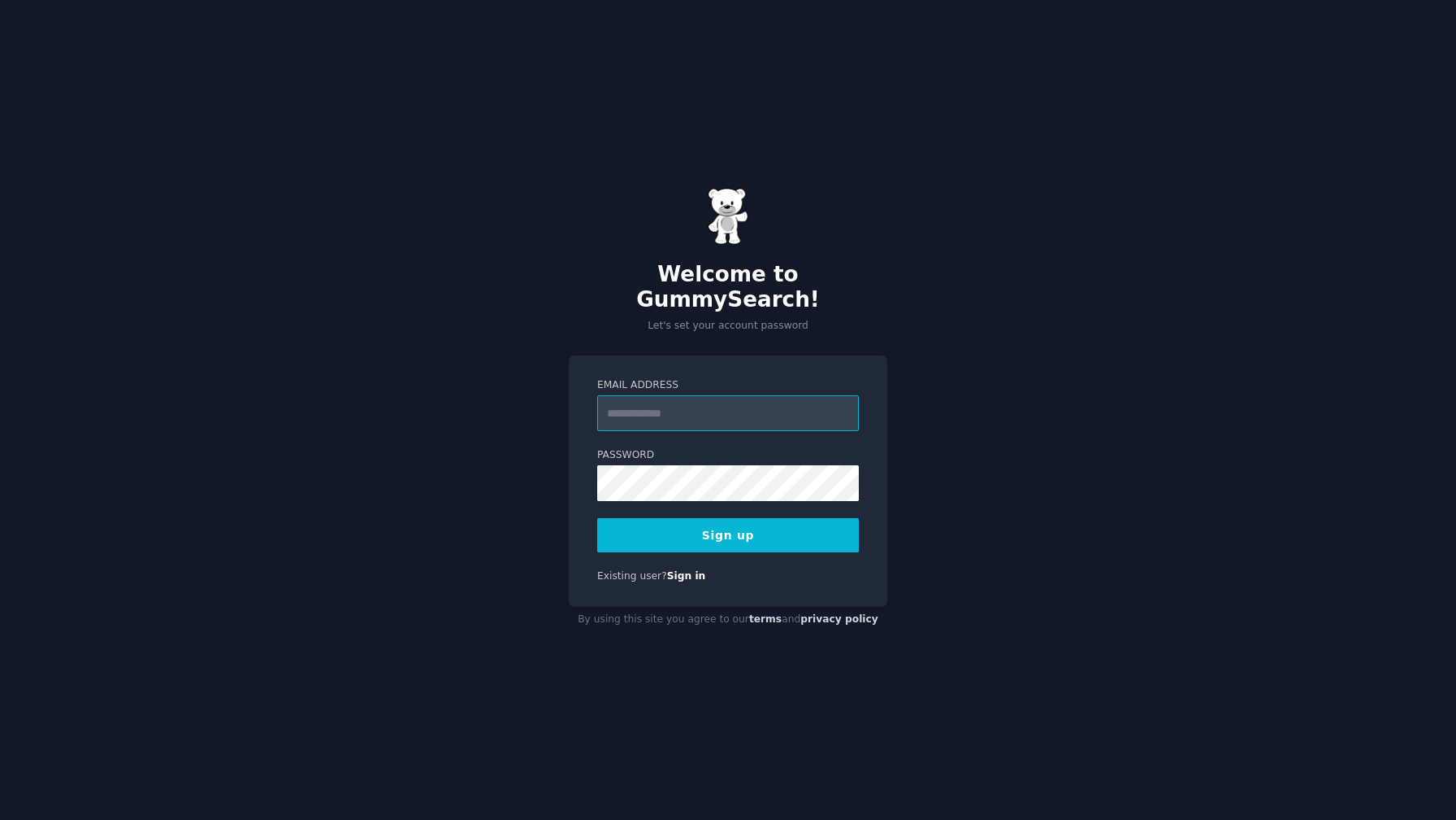
click at [668, 397] on input "Email Address" at bounding box center [728, 412] width 262 height 35
click at [709, 402] on input "Email Address" at bounding box center [728, 412] width 262 height 35
type input "**********"
click at [717, 448] on label "Password" at bounding box center [728, 455] width 262 height 15
click at [775, 403] on input "**********" at bounding box center [728, 412] width 262 height 35
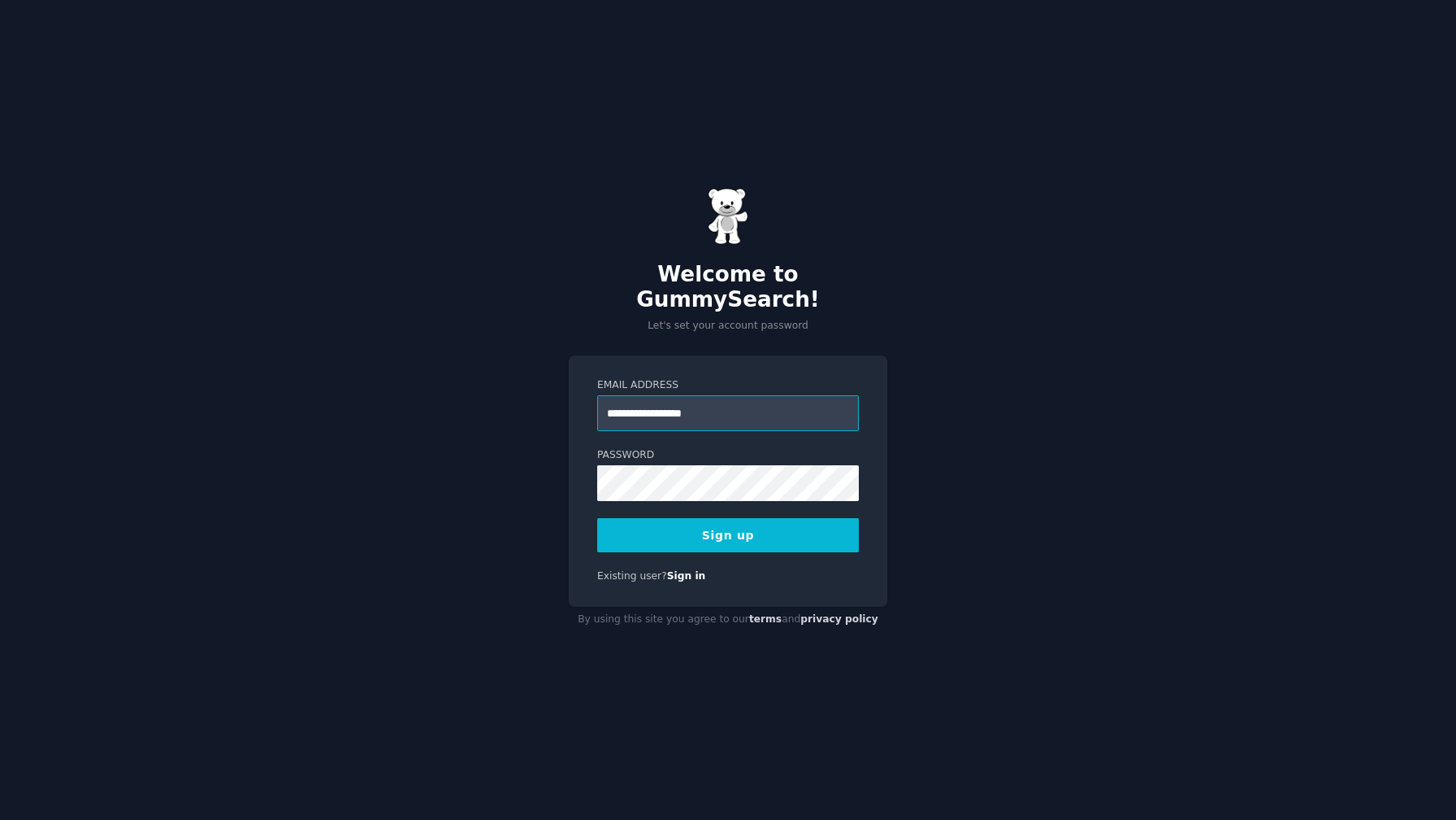
click at [0, 819] on com-1password-button at bounding box center [0, 820] width 0 height 0
click at [744, 397] on input "**********" at bounding box center [728, 412] width 262 height 35
click at [776, 528] on button "Sign up" at bounding box center [728, 535] width 262 height 35
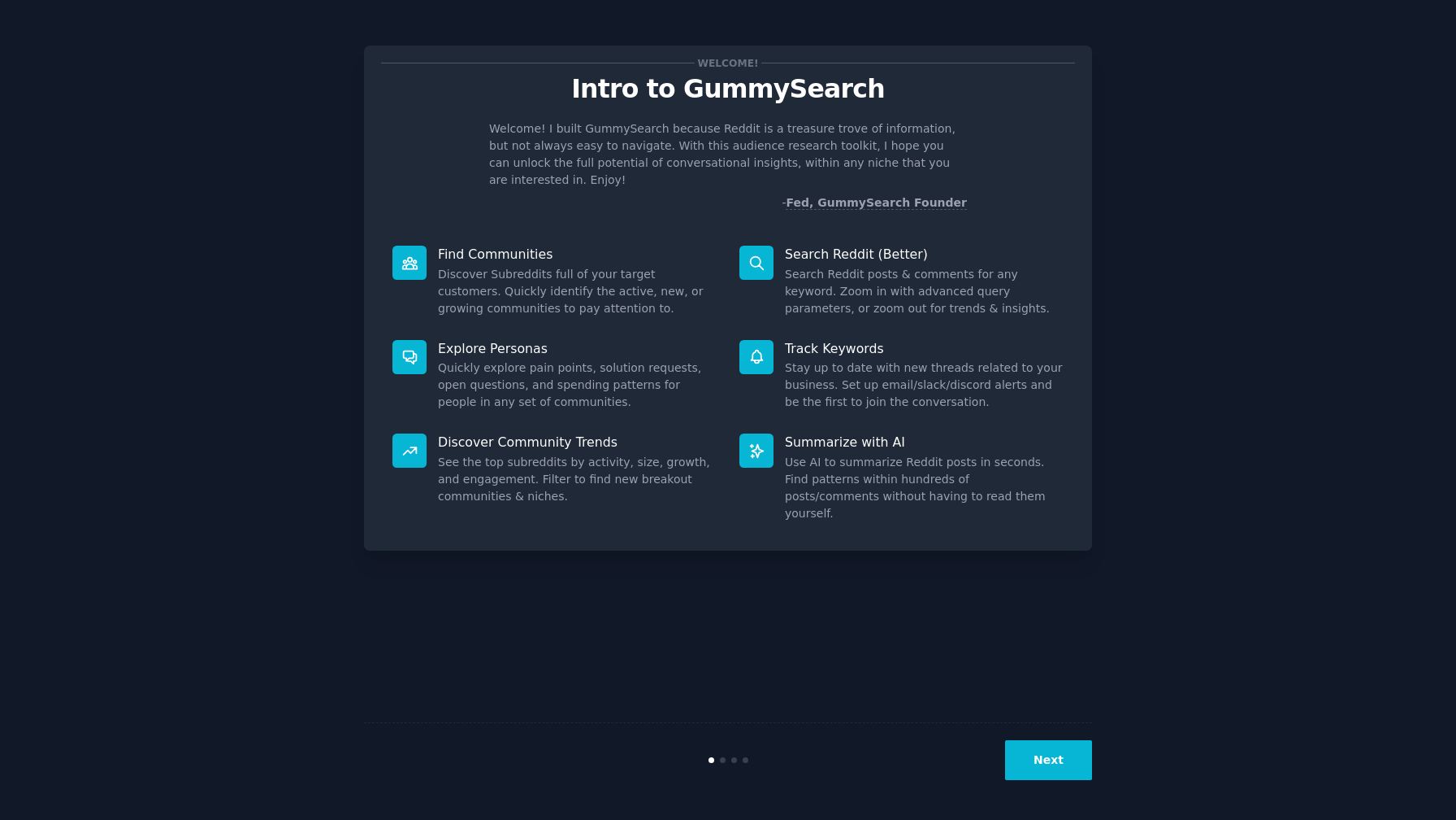
click at [1060, 766] on button "Next" at bounding box center [1048, 760] width 87 height 40
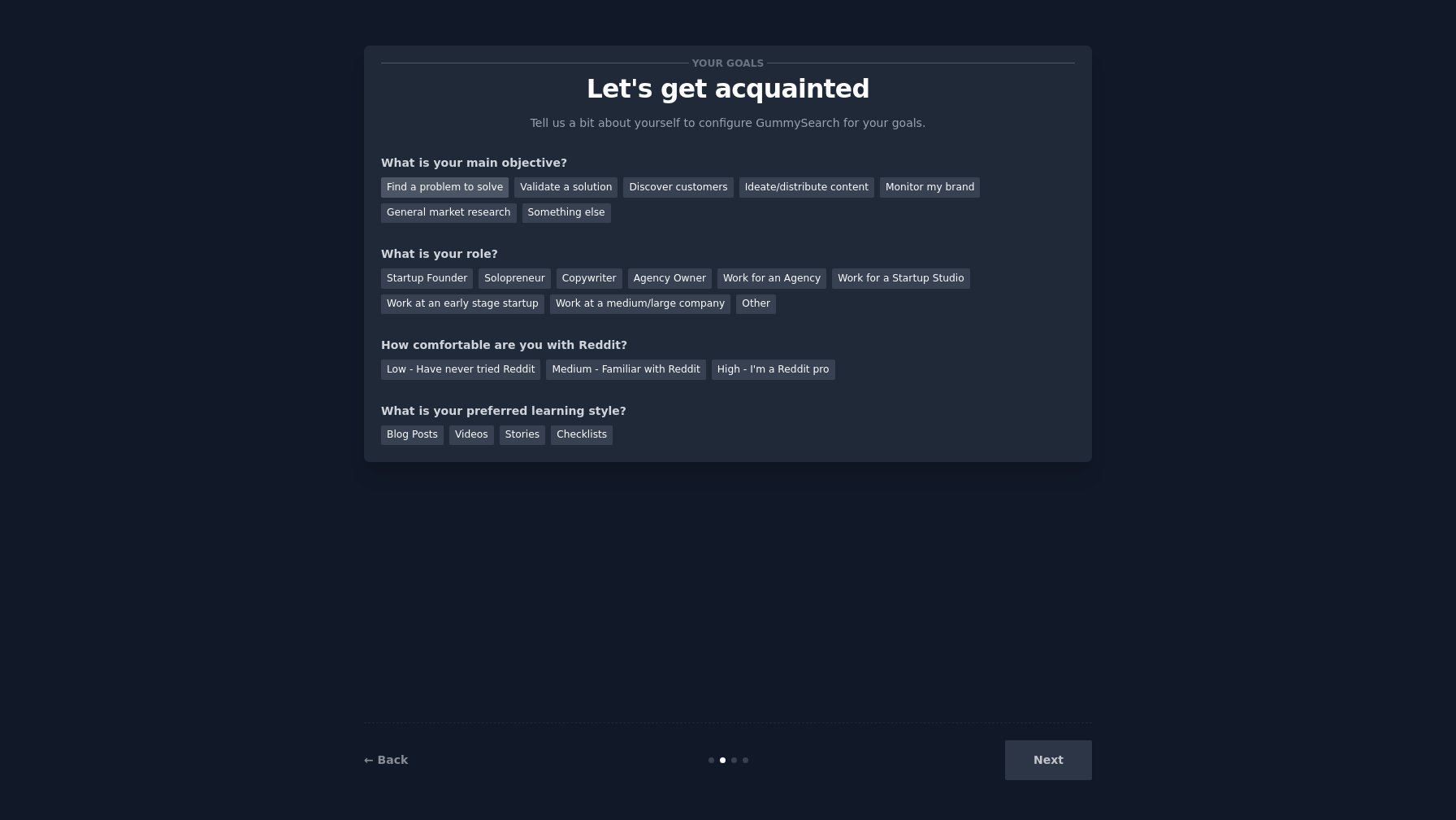
click at [437, 189] on div "Find a problem to solve" at bounding box center [445, 188] width 128 height 21
click at [531, 185] on div "Validate a solution" at bounding box center [567, 188] width 104 height 21
click at [430, 281] on div "Startup Founder" at bounding box center [427, 279] width 92 height 21
click at [434, 373] on div "Low - Have never tried Reddit" at bounding box center [460, 370] width 159 height 21
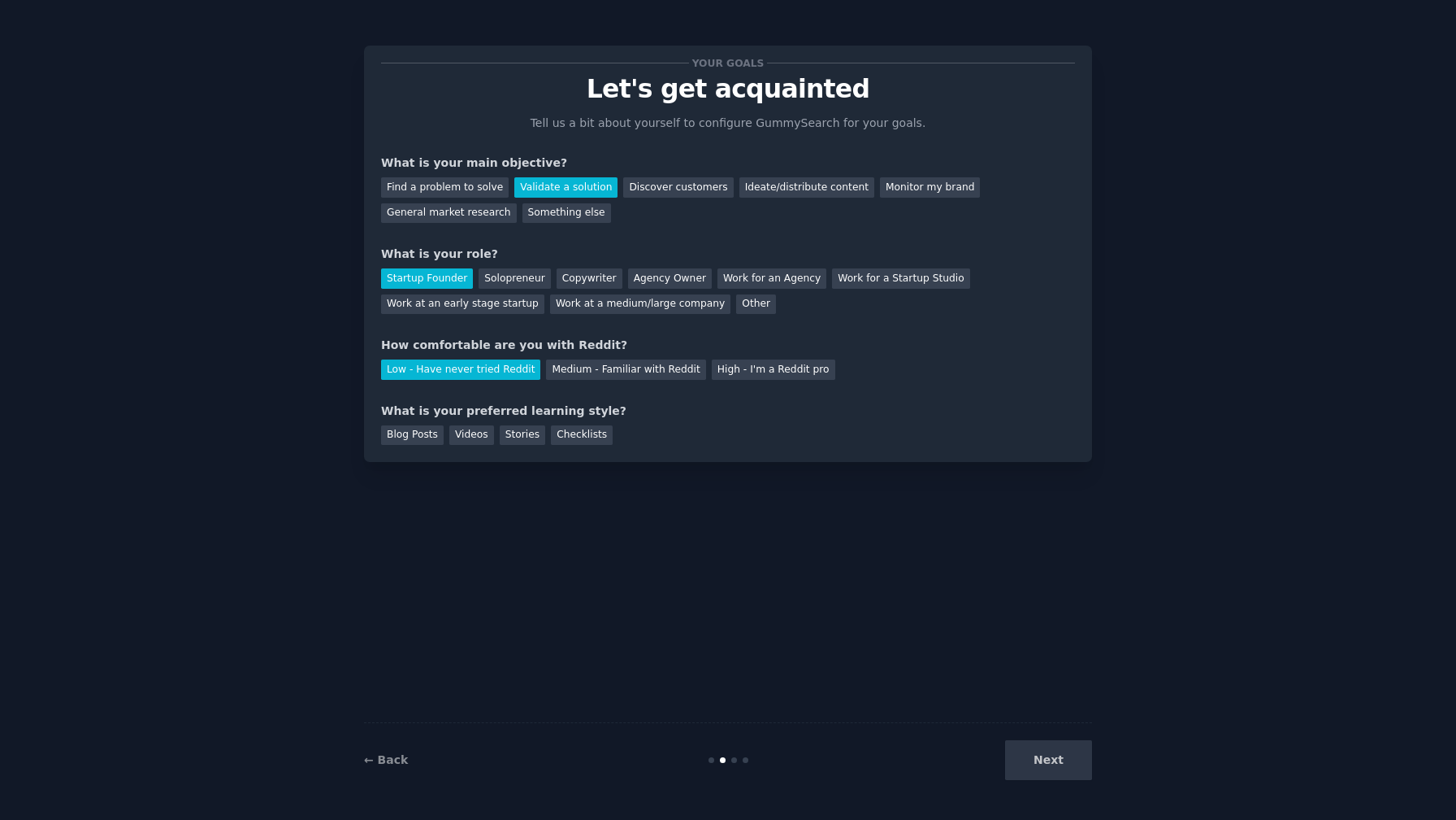
click at [1050, 757] on div "Next" at bounding box center [970, 760] width 243 height 40
click at [642, 366] on div "Medium - Familiar with Reddit" at bounding box center [625, 370] width 159 height 21
click at [411, 435] on div "Blog Posts" at bounding box center [412, 435] width 62 height 21
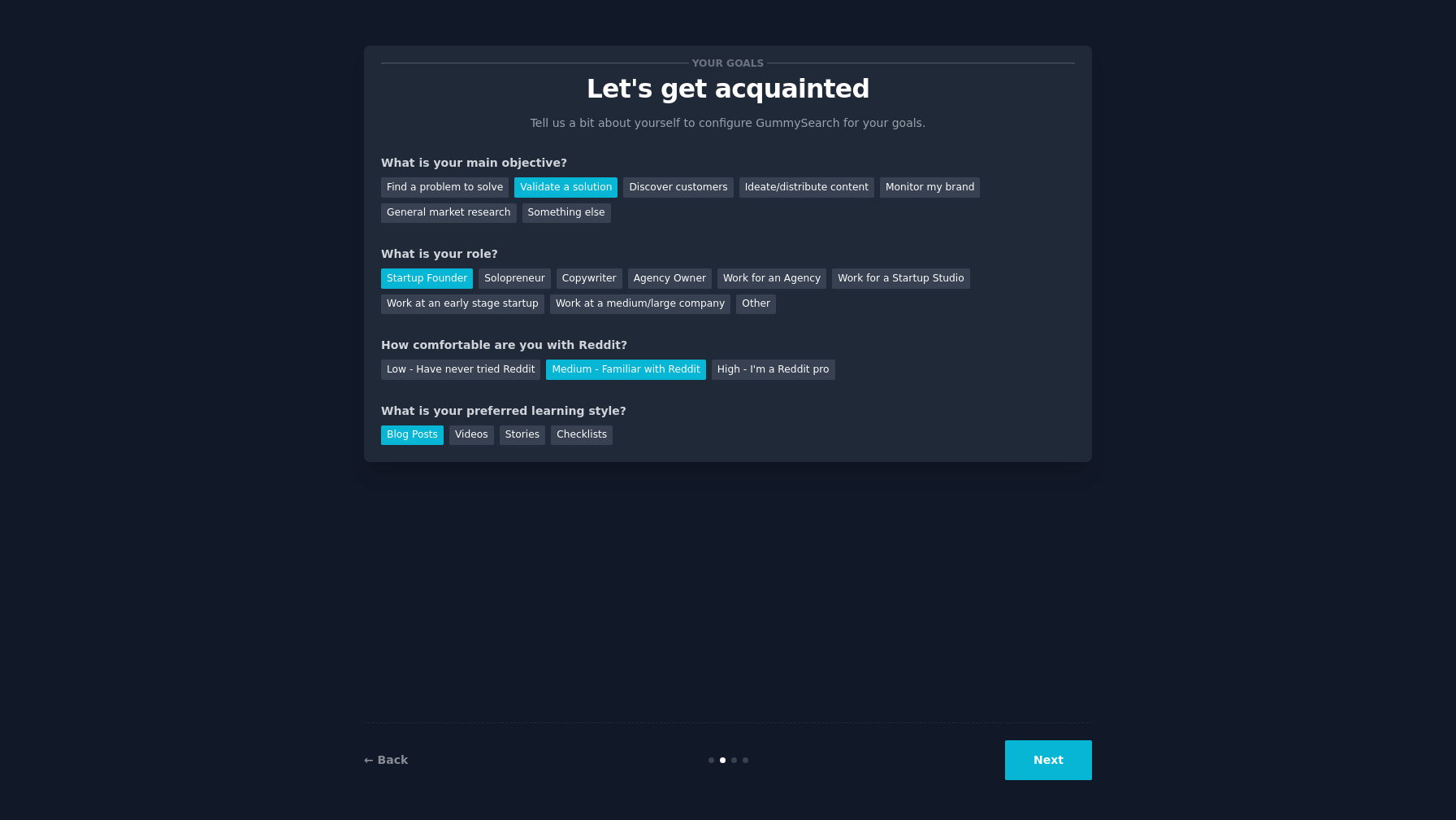
click at [1041, 760] on button "Next" at bounding box center [1048, 760] width 87 height 40
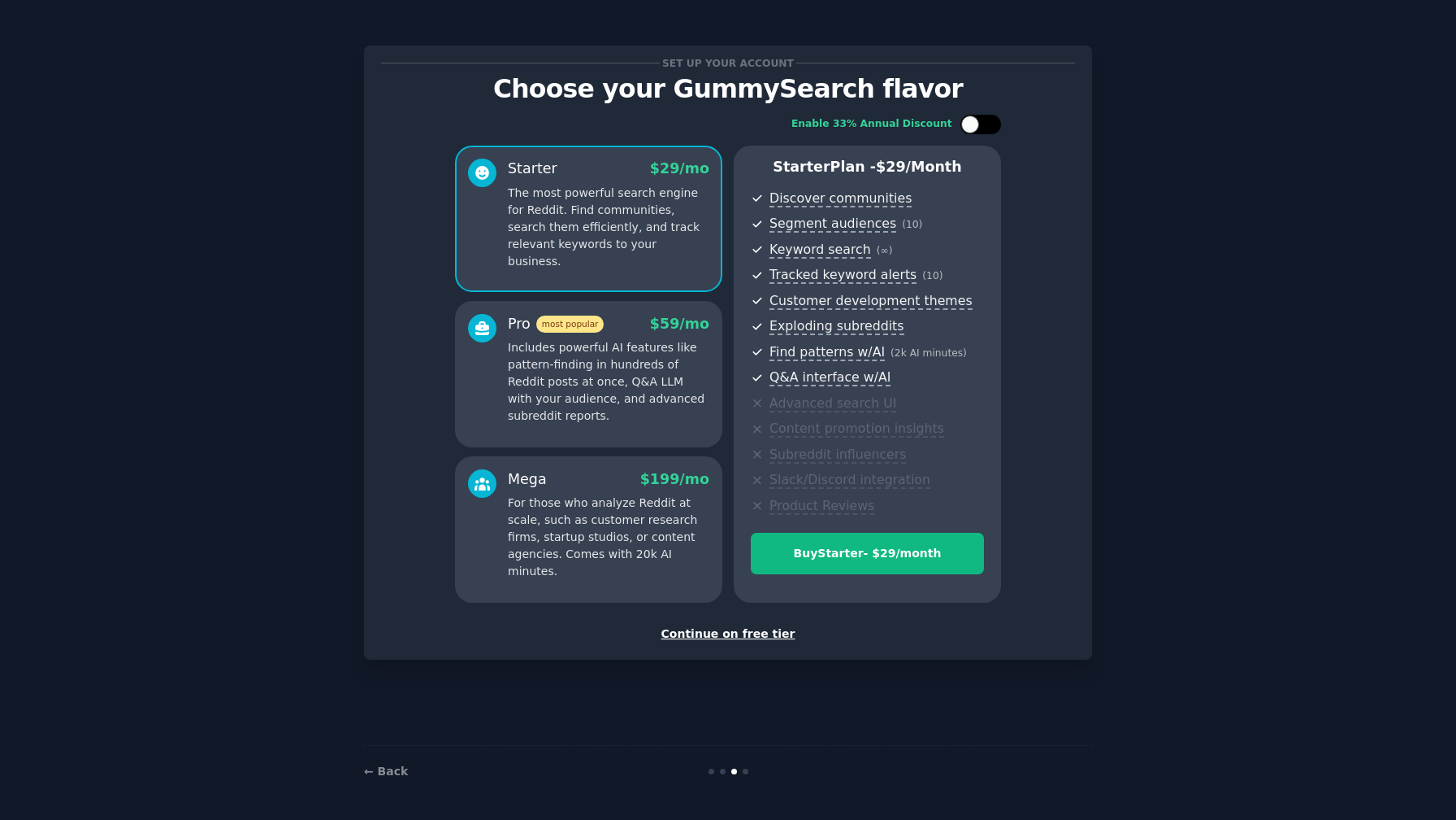
click at [981, 124] on div at bounding box center [980, 124] width 41 height 20
click at [990, 121] on div at bounding box center [991, 124] width 18 height 18
click at [990, 121] on div at bounding box center [989, 124] width 8 height 8
click at [990, 121] on div at bounding box center [991, 124] width 18 height 18
checkbox input "false"
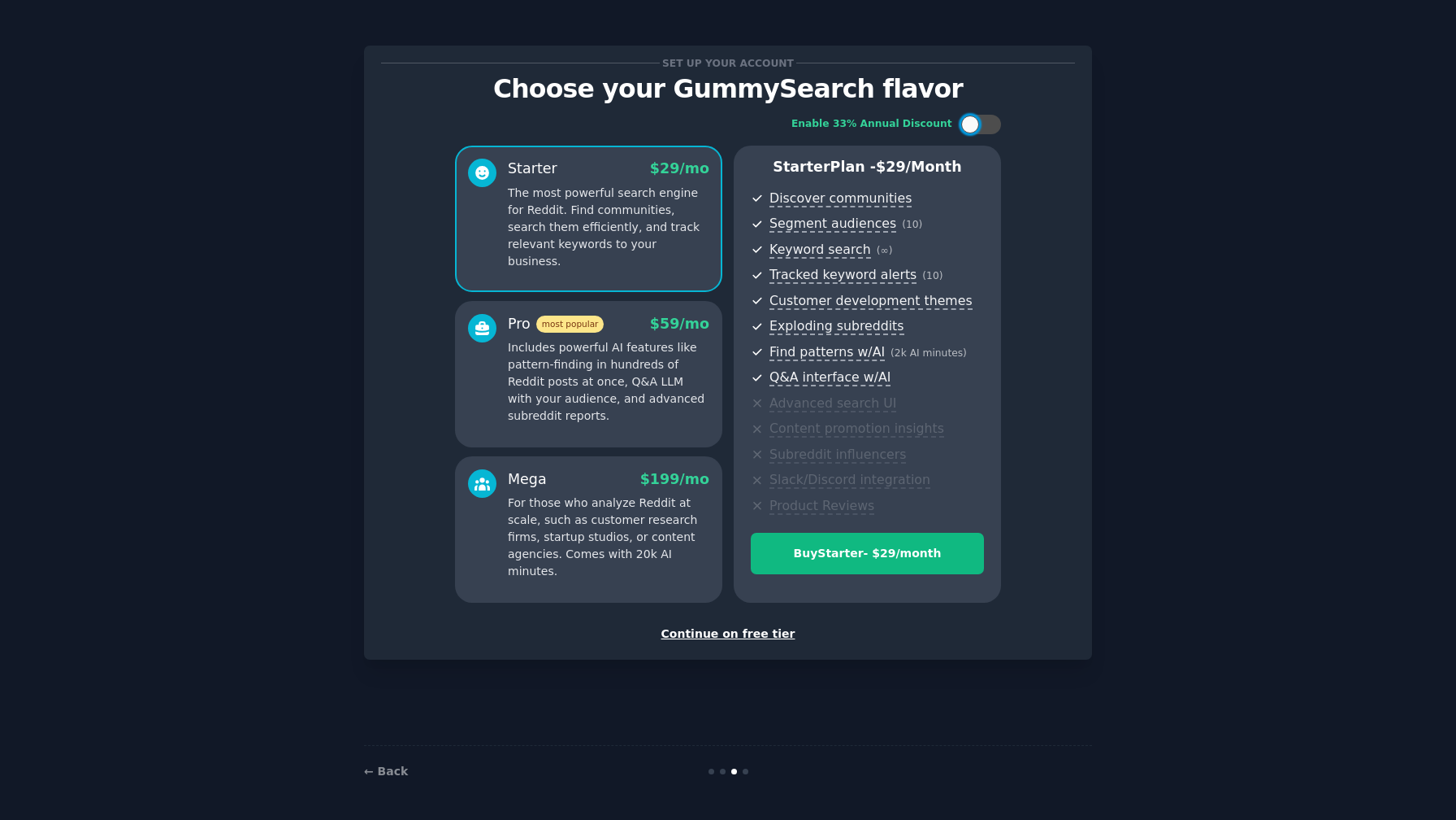
click at [769, 634] on div "Continue on free tier" at bounding box center [728, 634] width 694 height 17
